Goal: Task Accomplishment & Management: Use online tool/utility

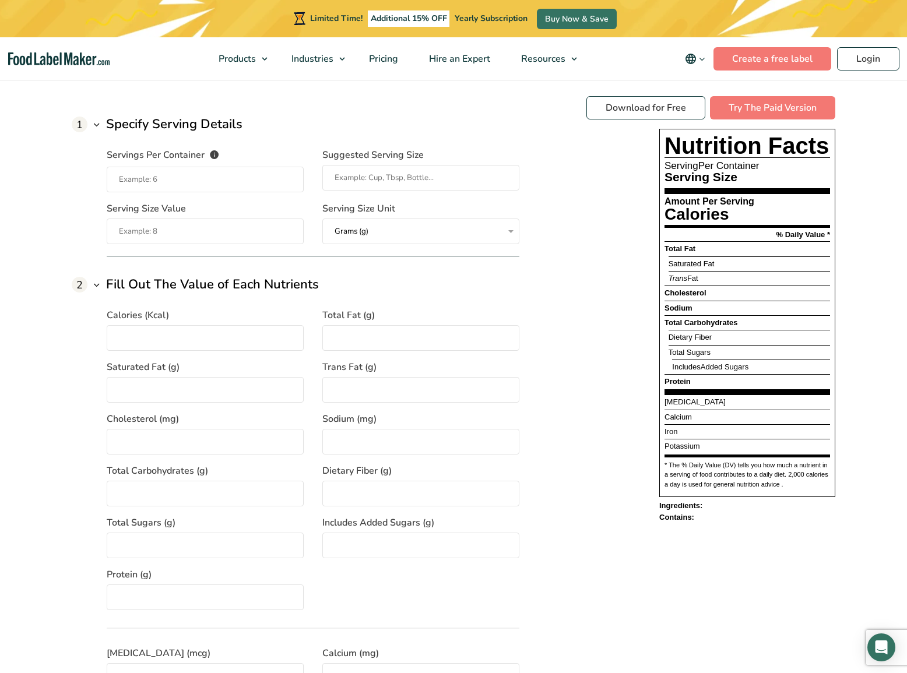
scroll to position [907, 0]
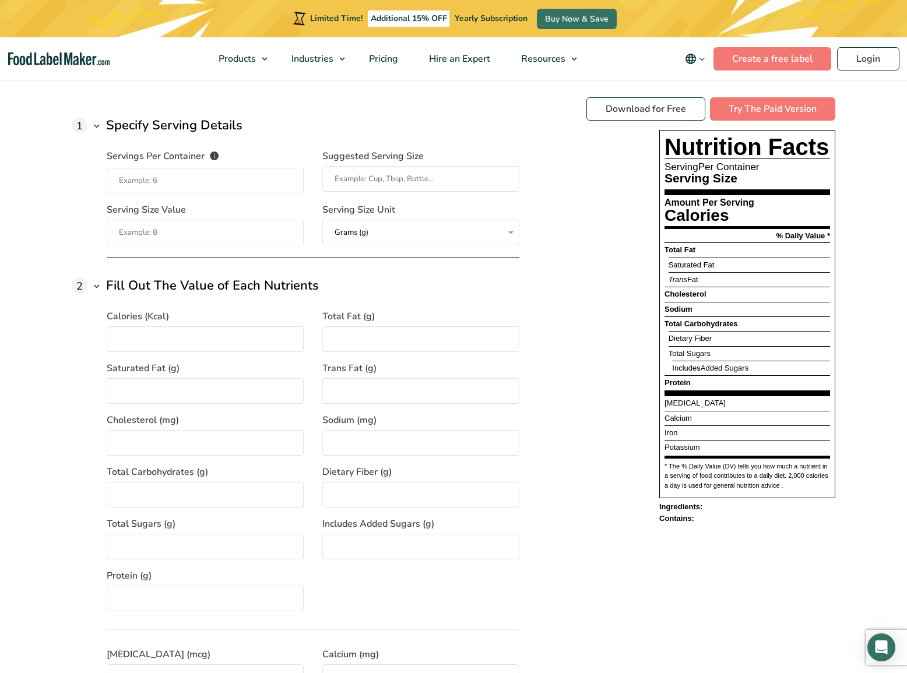
click at [175, 178] on input "Servings Per Container The number of servings that each package of your product…" at bounding box center [205, 181] width 197 height 26
click at [152, 222] on input "Serving Size Value" at bounding box center [205, 233] width 197 height 26
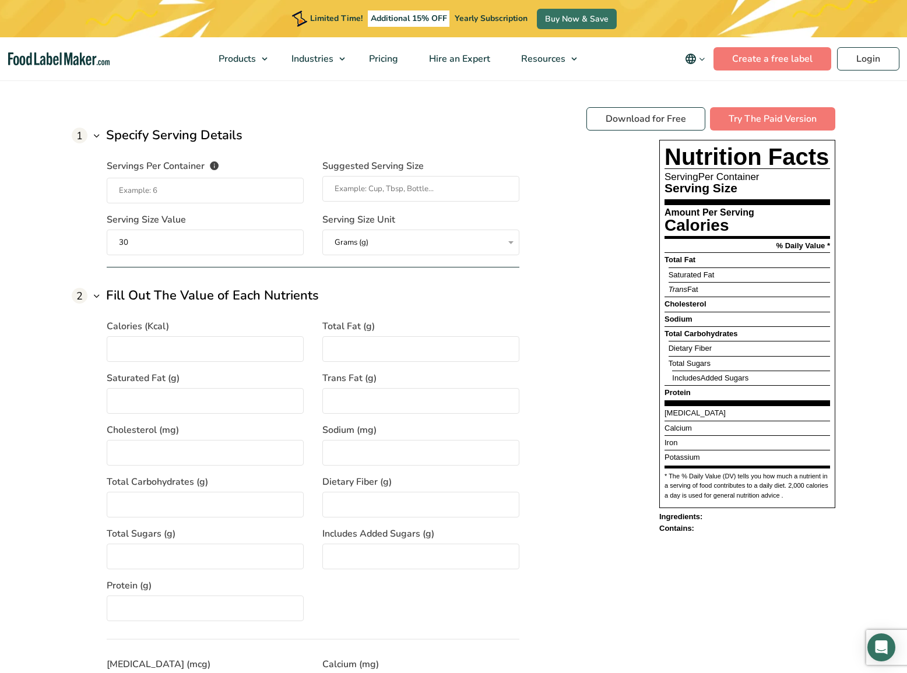
type input "30"
click at [410, 185] on input "Suggested Serving Size" at bounding box center [420, 189] width 197 height 26
select select "ml"
click at [391, 187] on input "Suggested Serving Size" at bounding box center [420, 189] width 197 height 26
type input "2"
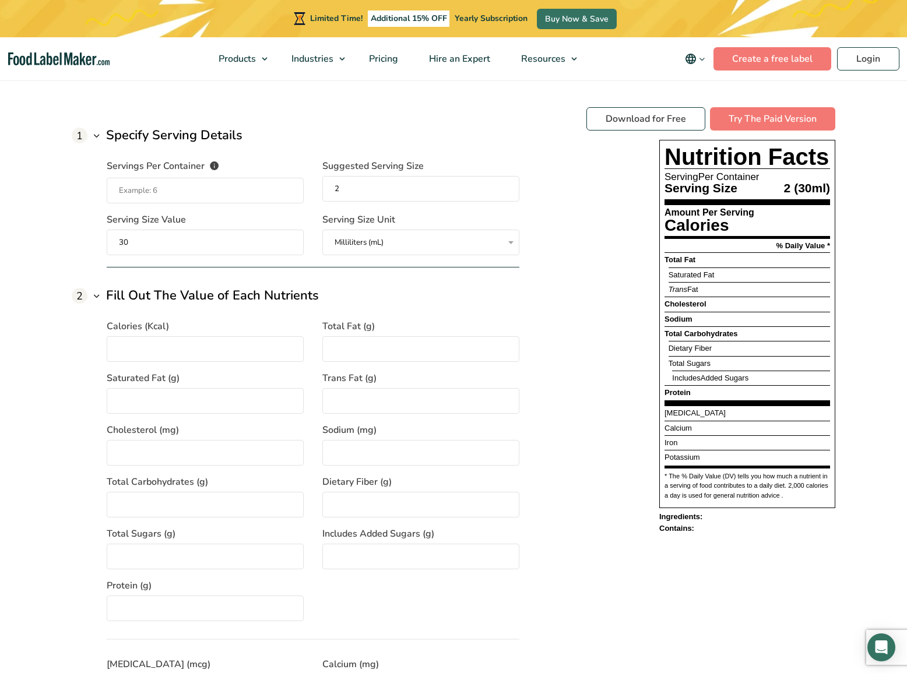
click at [191, 338] on input "Calories (Kcal)" at bounding box center [205, 349] width 197 height 26
type input "40"
click at [213, 440] on input "Cholesterol (mg)" at bounding box center [205, 453] width 197 height 26
click at [205, 492] on input "Total Carbohydrates (g)" at bounding box center [205, 505] width 197 height 26
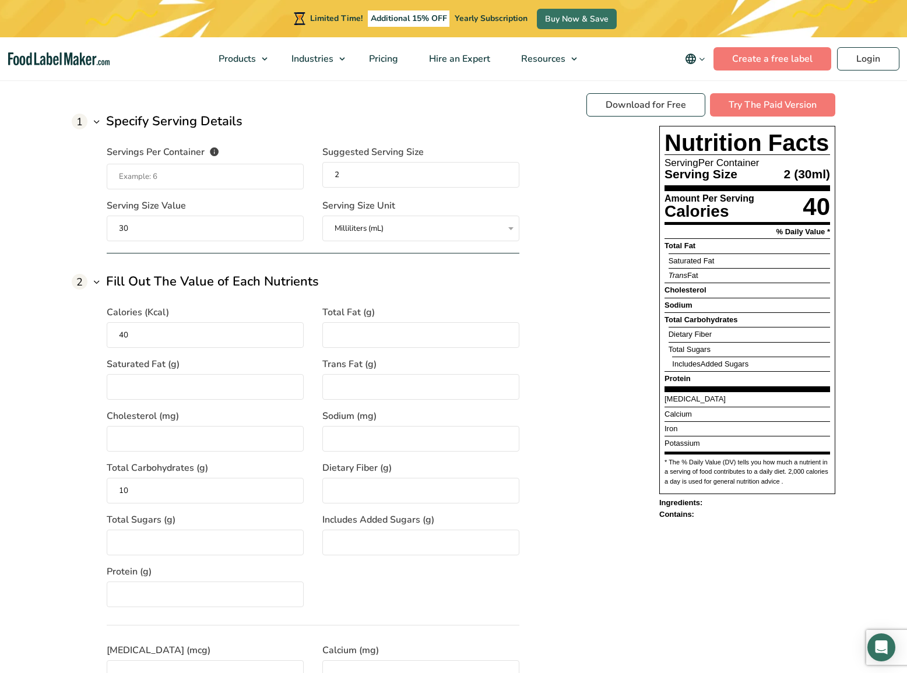
scroll to position [911, 0]
type input "10"
click at [360, 432] on input "Sodium (mg)" at bounding box center [420, 439] width 197 height 26
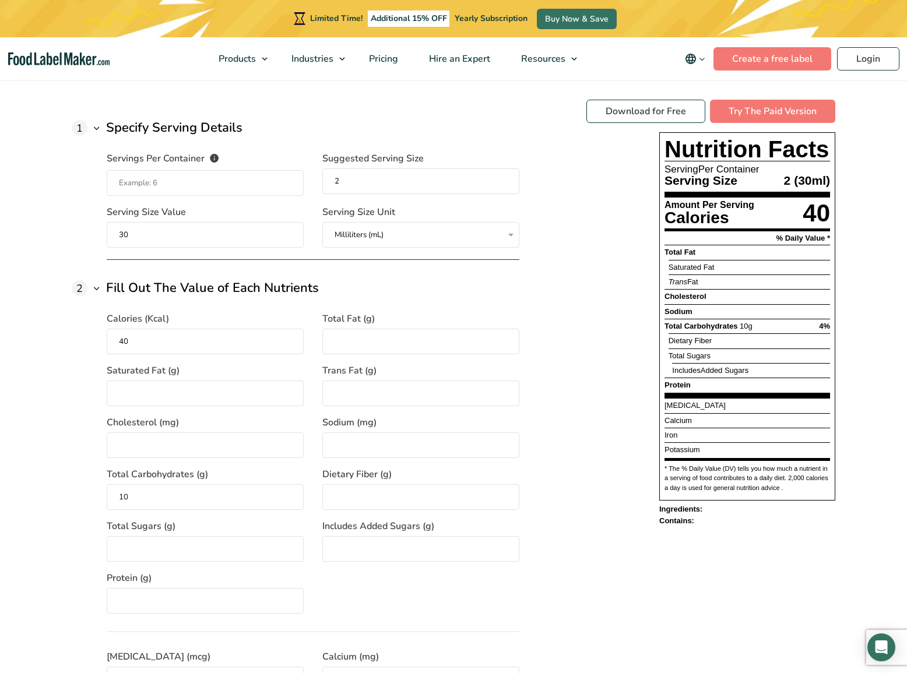
scroll to position [902, 0]
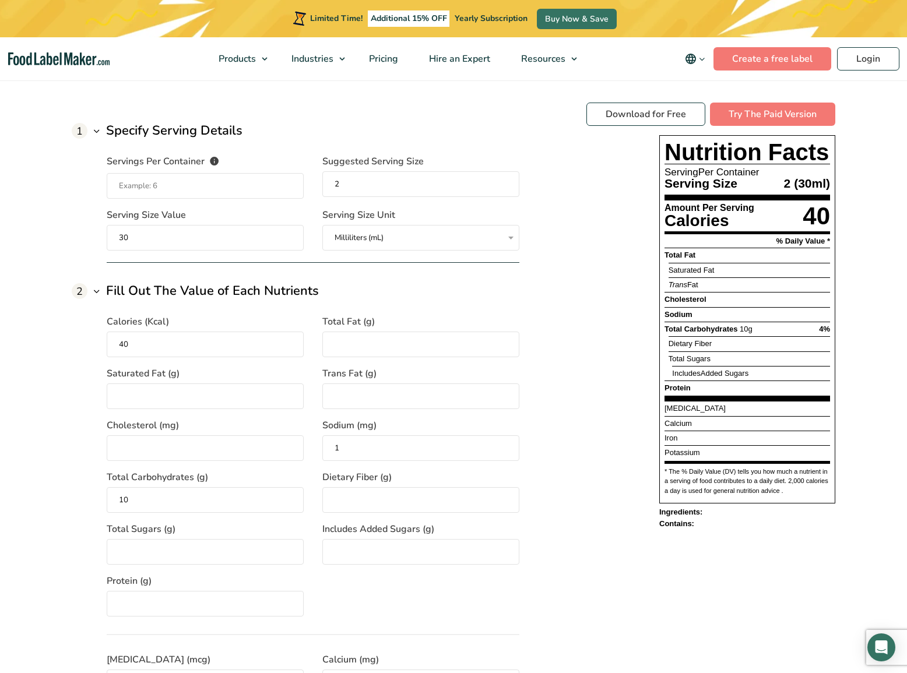
type input "1"
click at [214, 539] on input "Total Sugars (g)" at bounding box center [205, 552] width 197 height 26
type input "0"
click at [216, 592] on input "Protein (g)" at bounding box center [205, 605] width 197 height 26
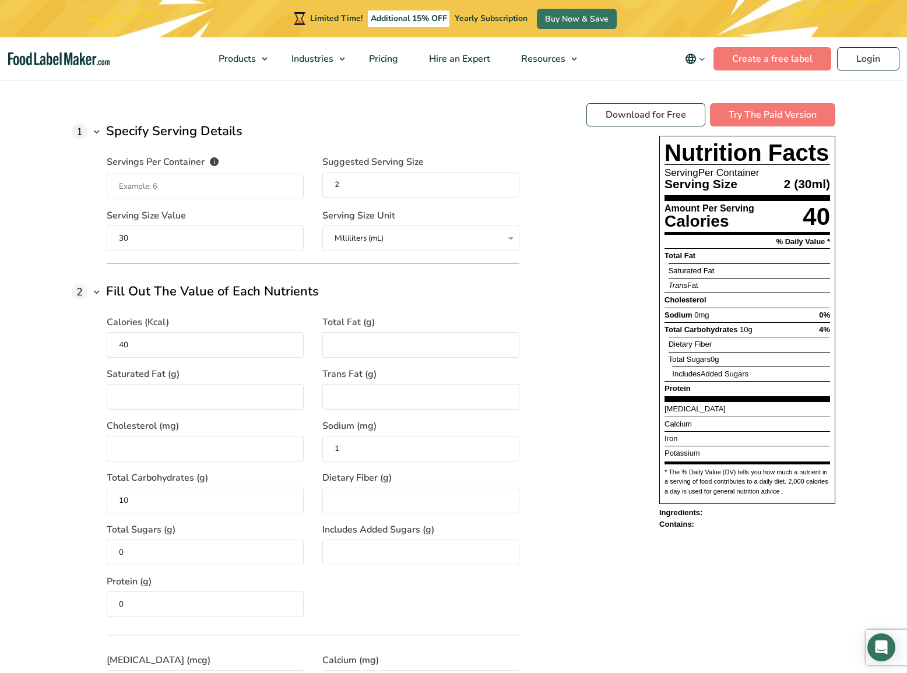
type input "0"
click at [361, 541] on input "Includes Added Sugars (g)" at bounding box center [420, 553] width 197 height 26
type input "0"
click at [358, 495] on input "Dietary Fiber (g)" at bounding box center [420, 501] width 197 height 26
type input "0"
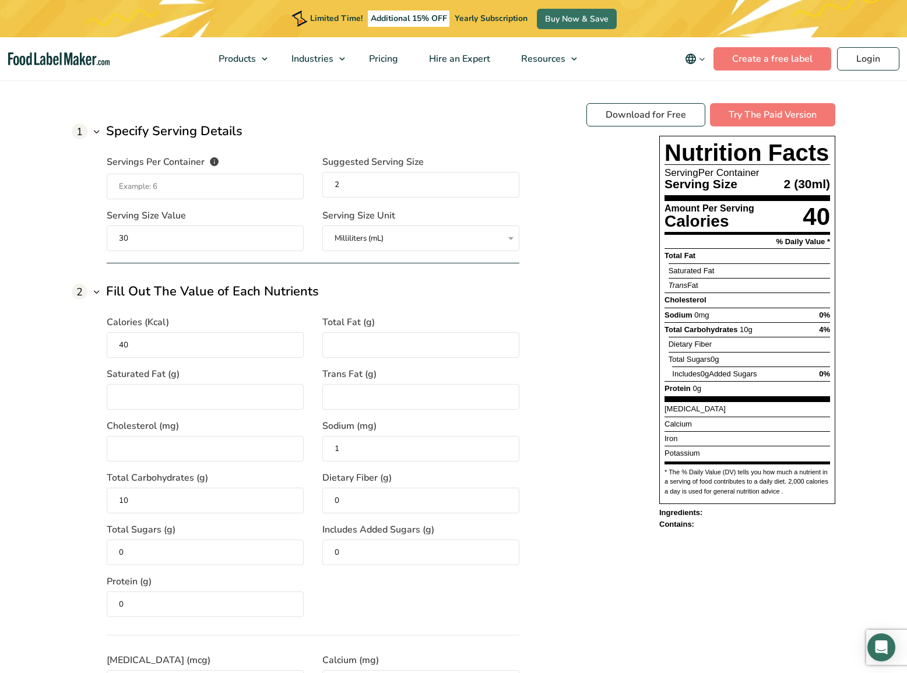
click at [227, 440] on input "Cholesterol (mg)" at bounding box center [205, 449] width 197 height 26
type input "0"
click at [212, 393] on input "Saturated Fat (g)" at bounding box center [205, 397] width 197 height 26
type input "0"
click at [363, 384] on input "Trans Fat (g)" at bounding box center [420, 397] width 197 height 26
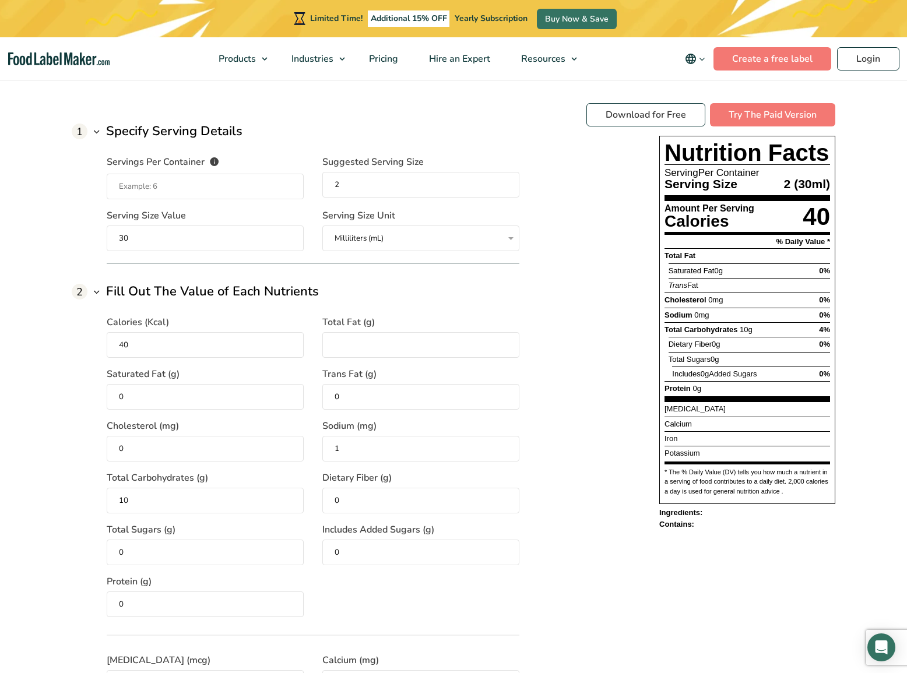
type input "0"
click at [369, 336] on input "Total Fat (g)" at bounding box center [420, 345] width 197 height 26
type input "0"
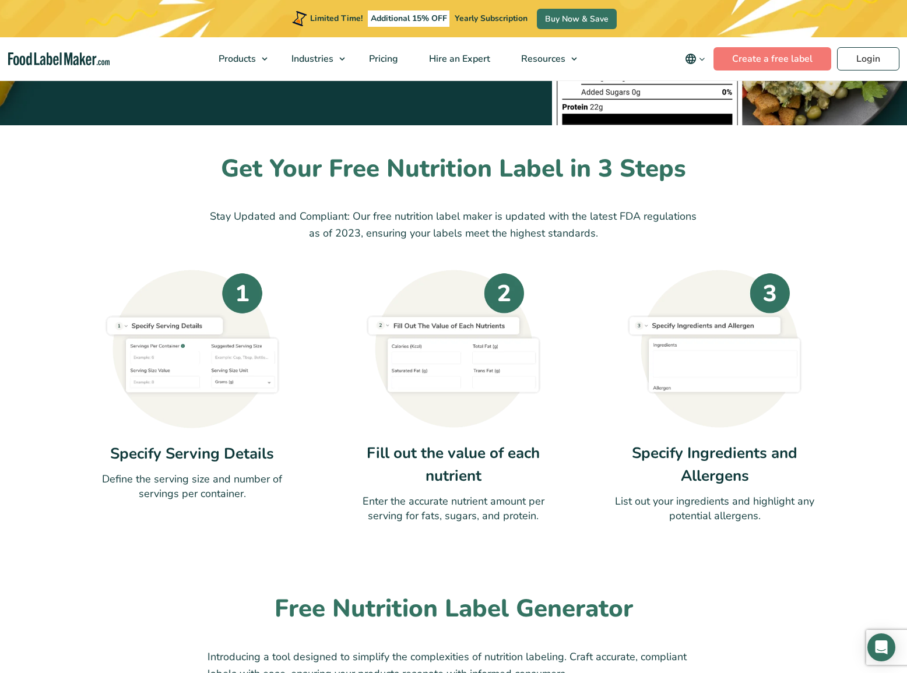
scroll to position [478, 0]
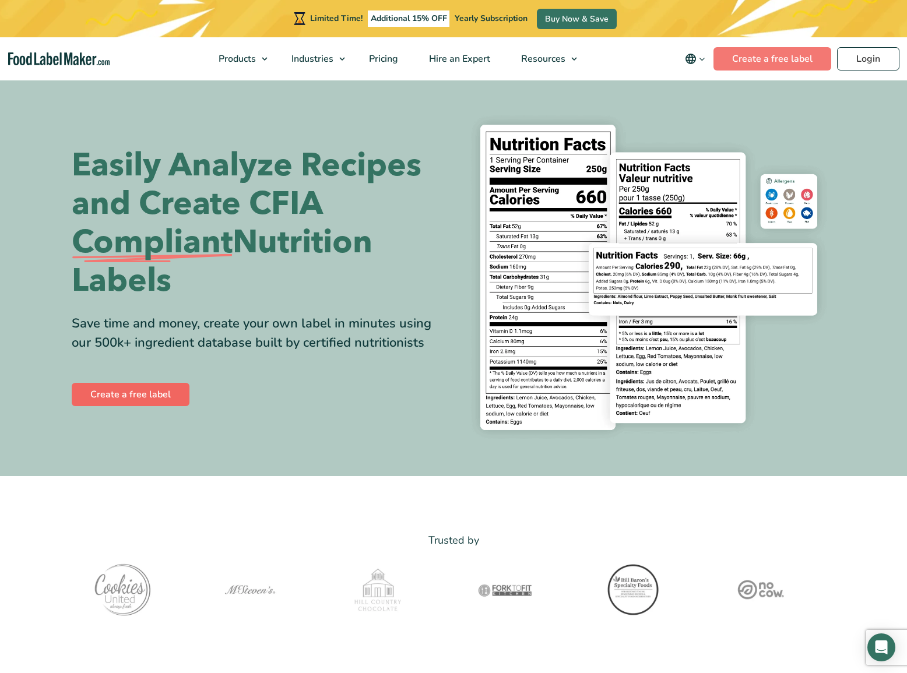
click at [155, 397] on link "Create a free label" at bounding box center [131, 394] width 118 height 23
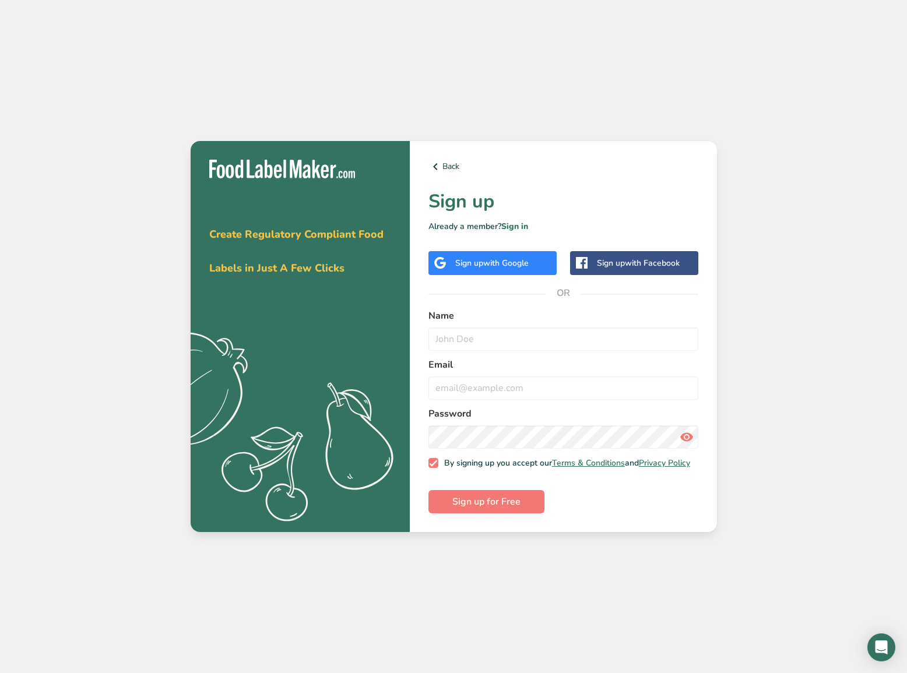
click at [503, 262] on span "with Google" at bounding box center [505, 263] width 45 height 11
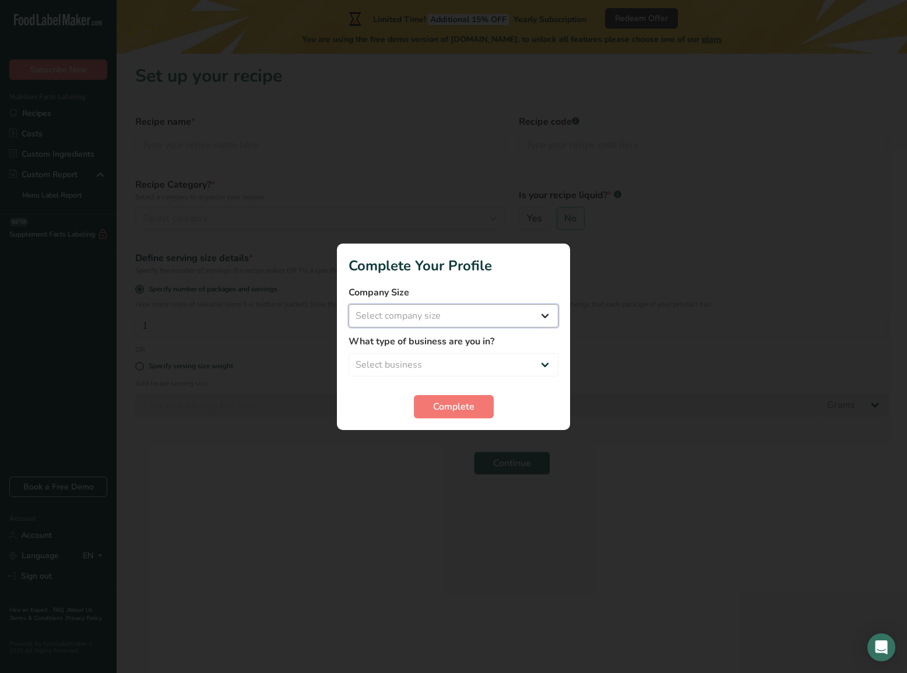
select select "1"
select select "4"
click at [446, 404] on span "Complete" at bounding box center [453, 407] width 41 height 14
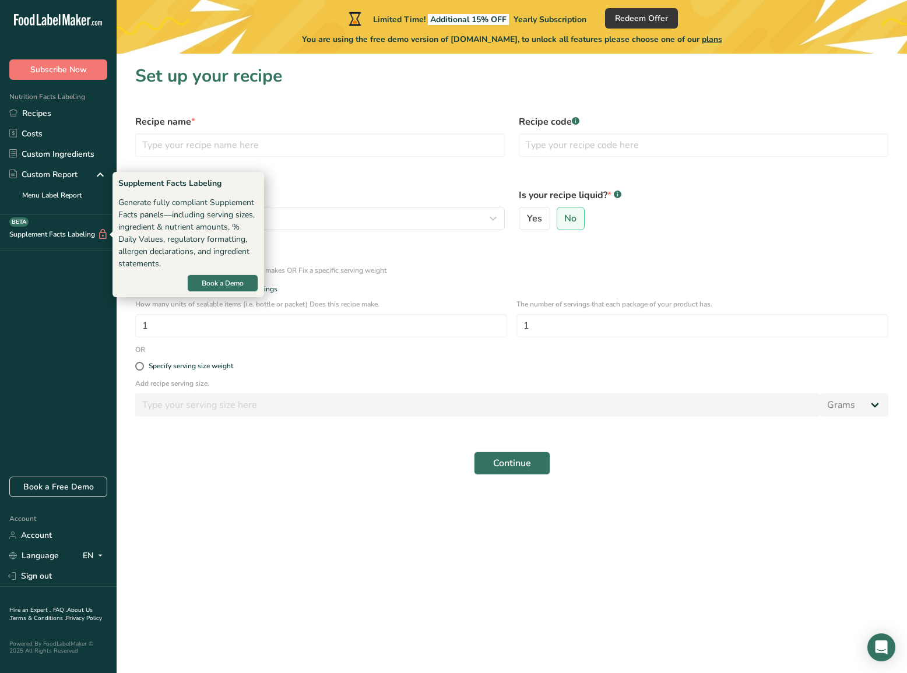
click at [60, 238] on div "Supplement Facts Labeling BETA" at bounding box center [54, 234] width 108 height 12
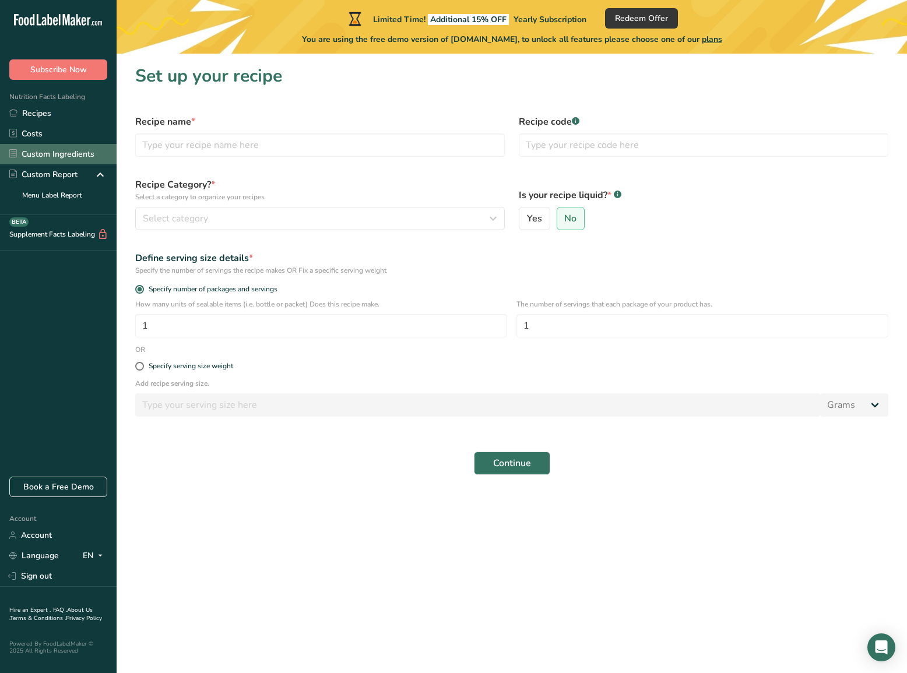
click at [61, 150] on link "Custom Ingredients" at bounding box center [58, 154] width 117 height 20
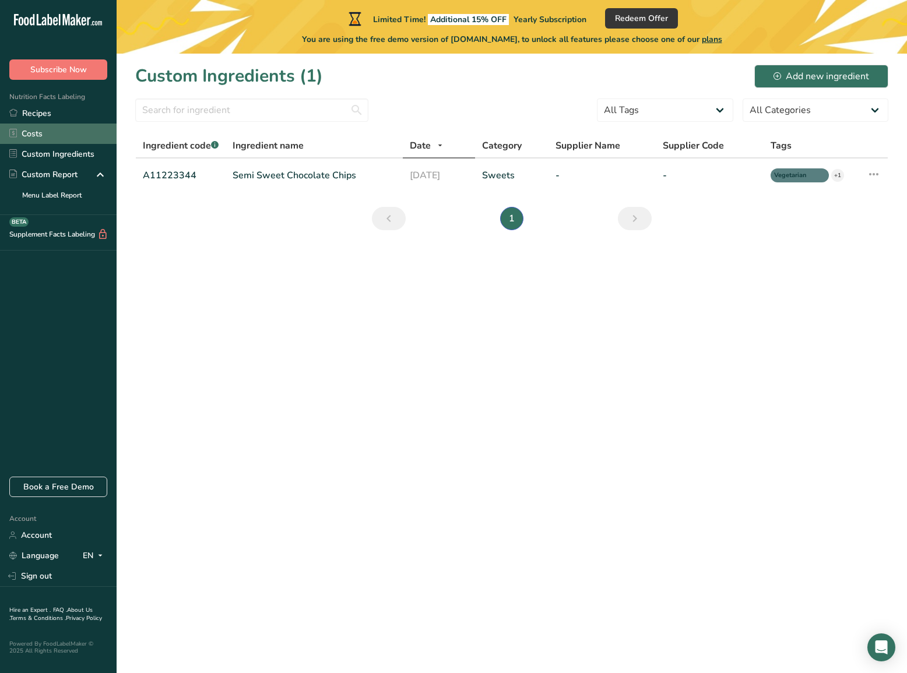
click at [63, 135] on link "Costs" at bounding box center [58, 134] width 117 height 20
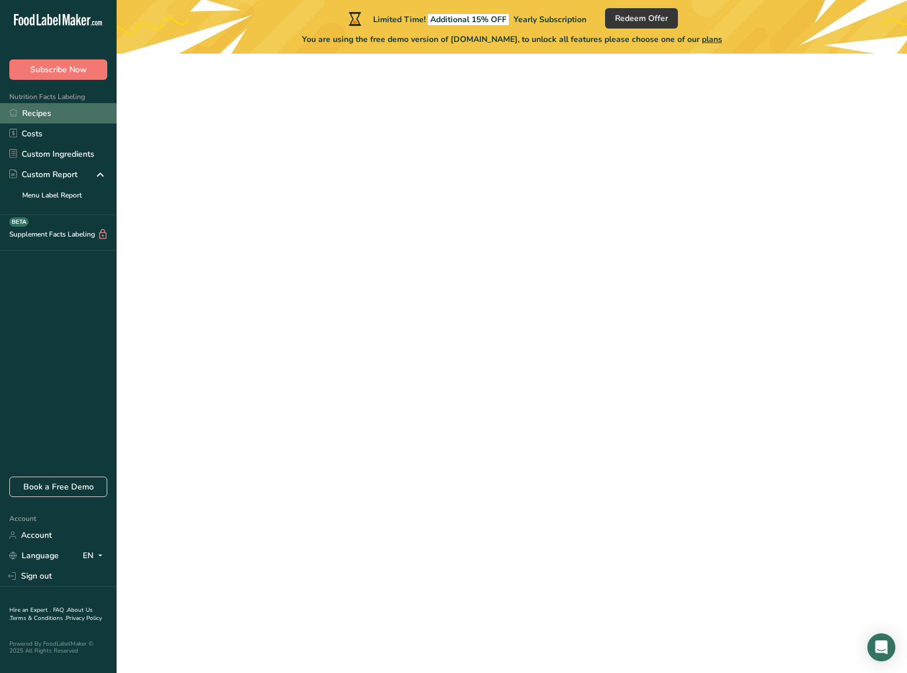
select select "1"
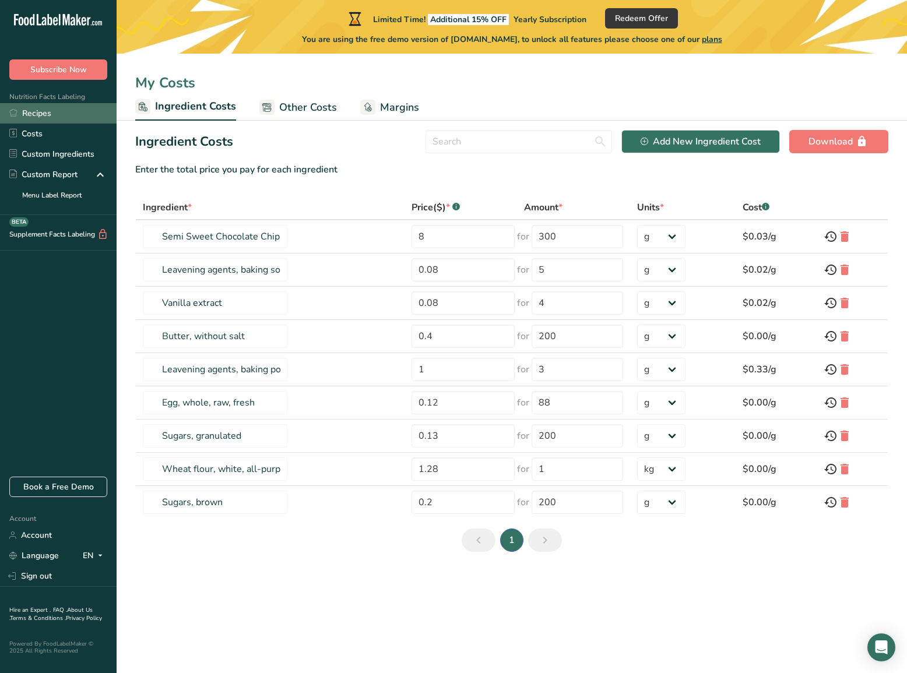
click at [67, 111] on link "Recipes" at bounding box center [58, 113] width 117 height 20
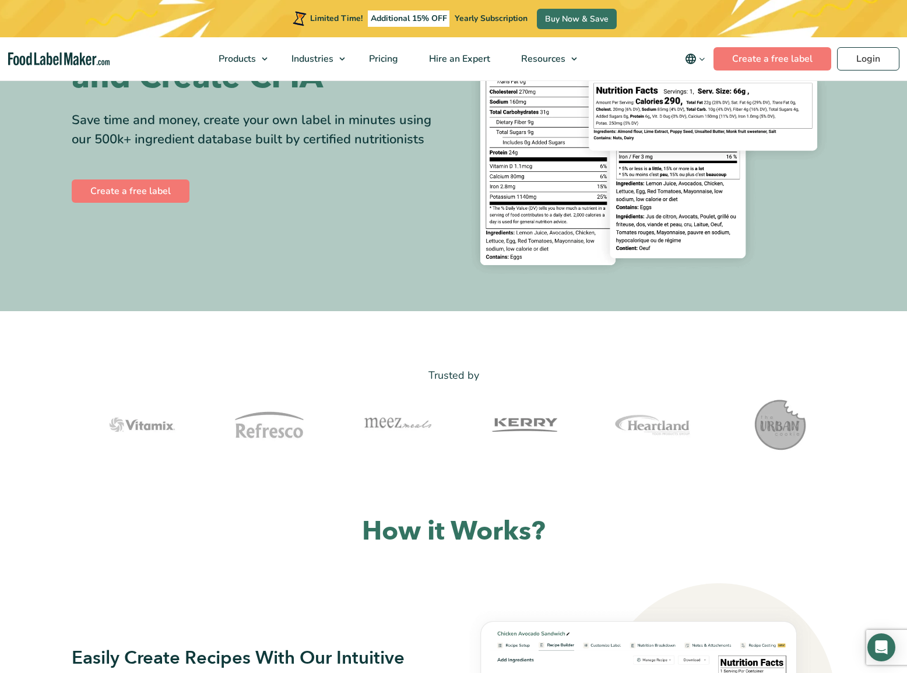
scroll to position [168, 0]
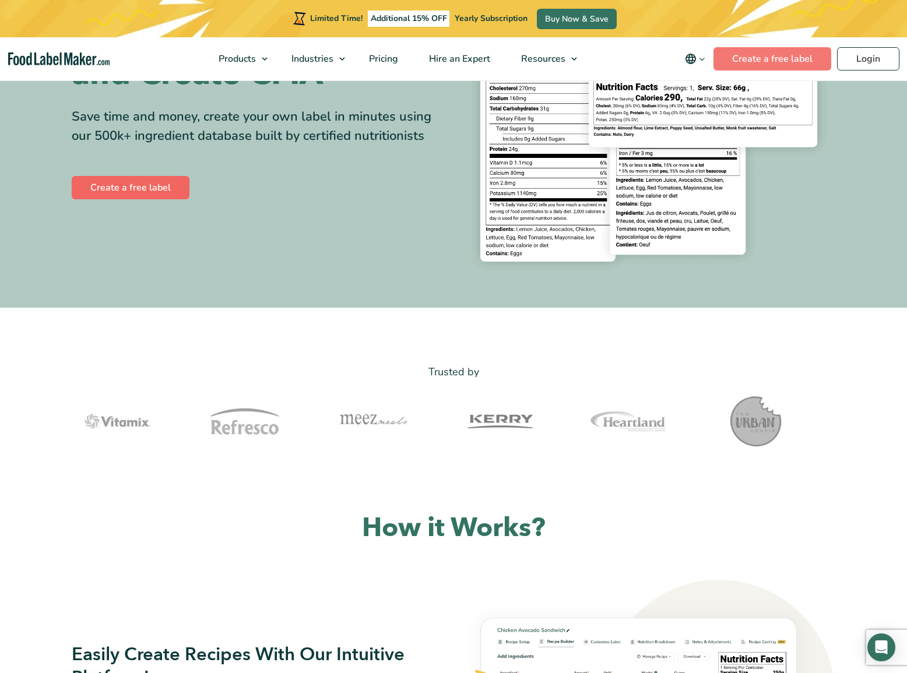
click at [146, 199] on link "Create a free label" at bounding box center [131, 187] width 118 height 23
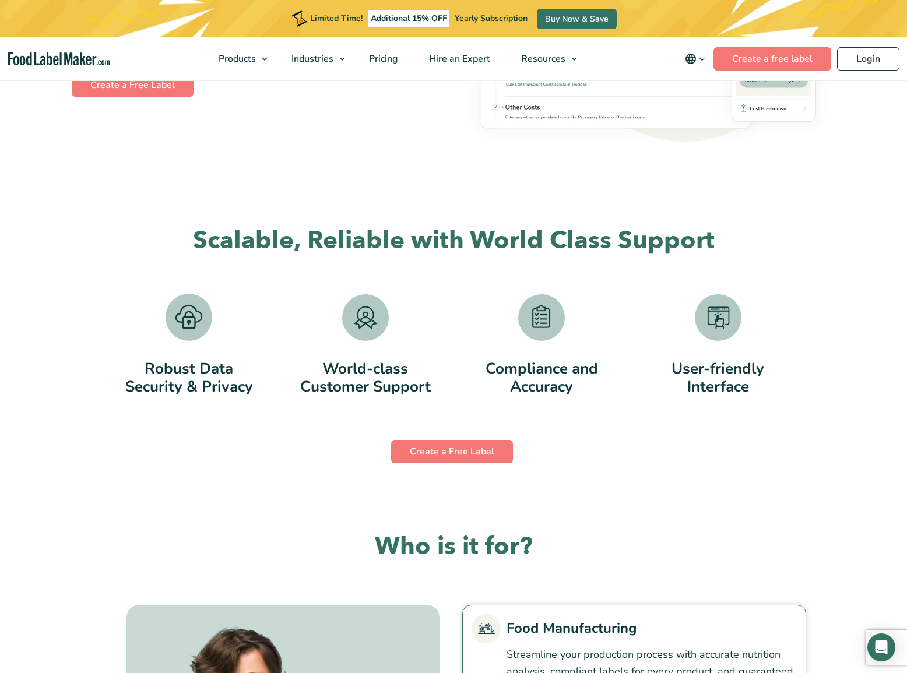
scroll to position [2598, 0]
